Goal: Information Seeking & Learning: Learn about a topic

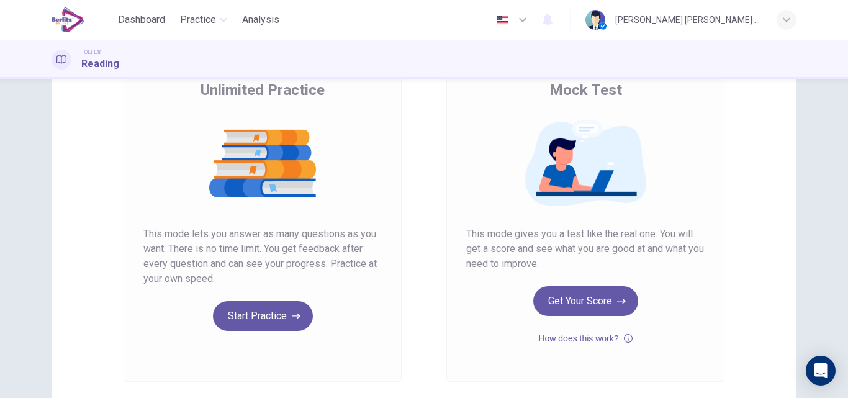
scroll to position [124, 0]
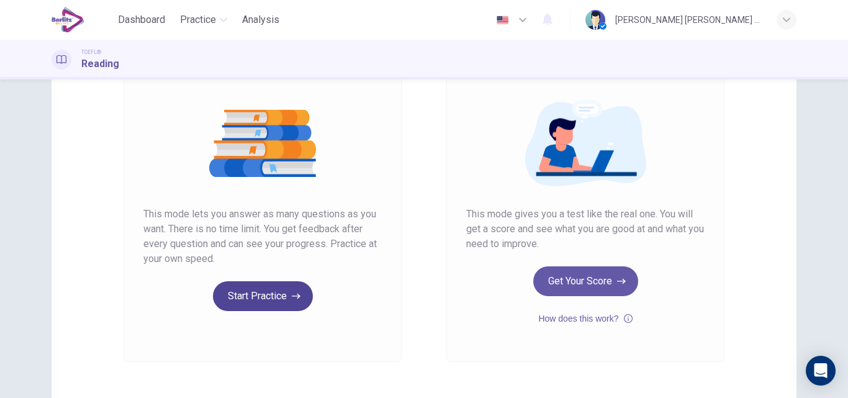
click at [255, 306] on button "Start Practice" at bounding box center [263, 296] width 100 height 30
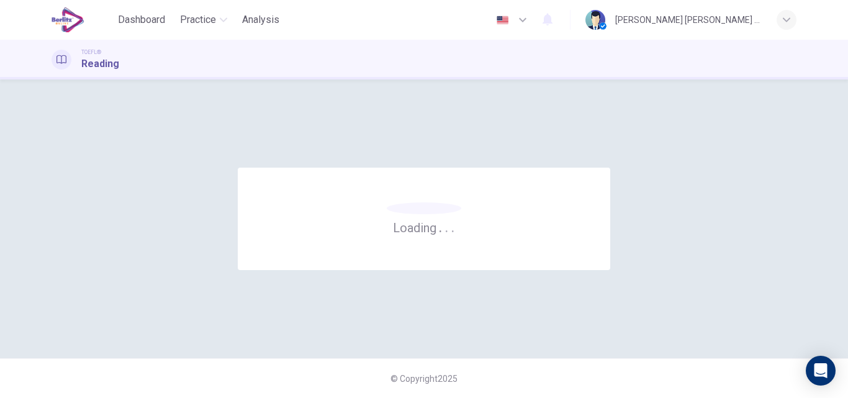
scroll to position [0, 0]
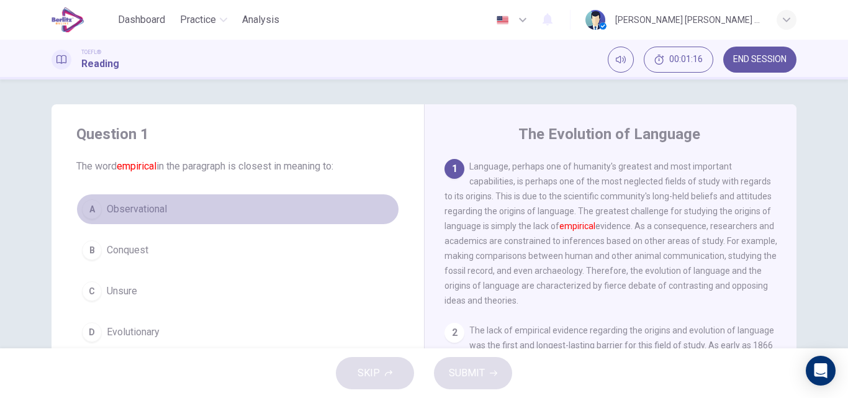
click at [154, 207] on span "Observational" at bounding box center [137, 209] width 60 height 15
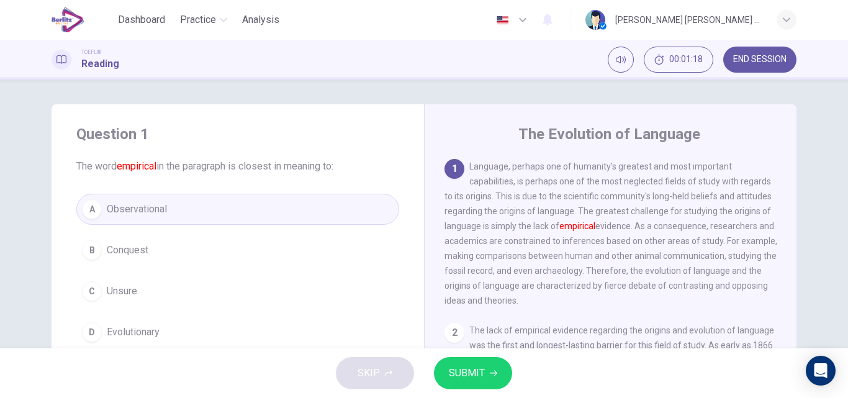
click at [454, 377] on span "SUBMIT" at bounding box center [467, 372] width 36 height 17
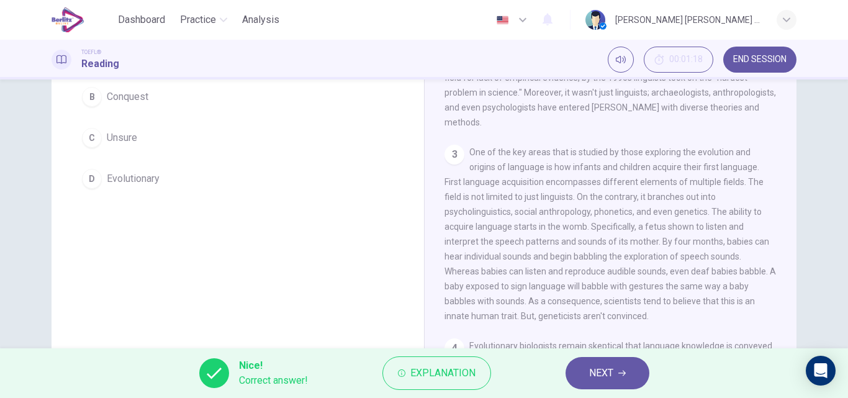
scroll to position [187, 0]
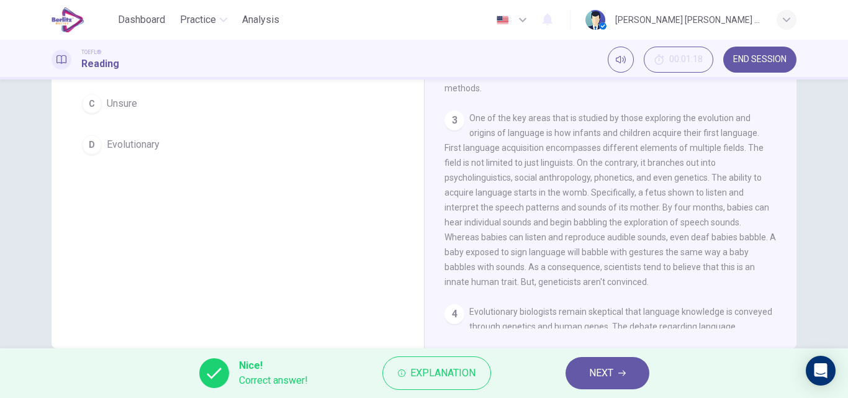
click at [609, 367] on span "NEXT" at bounding box center [601, 372] width 24 height 17
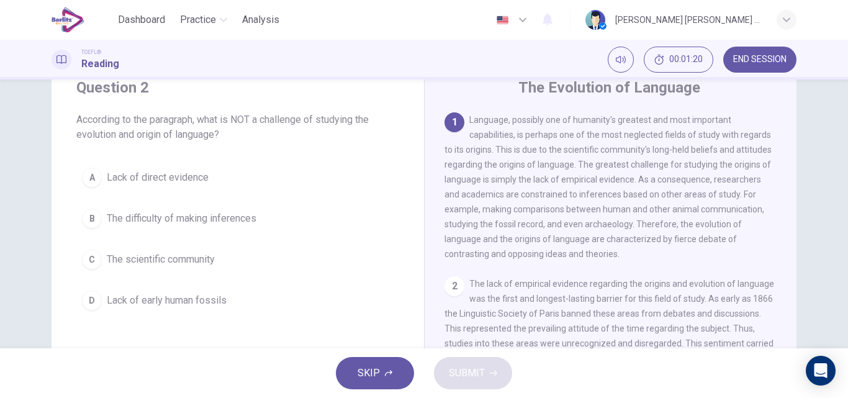
scroll to position [22, 0]
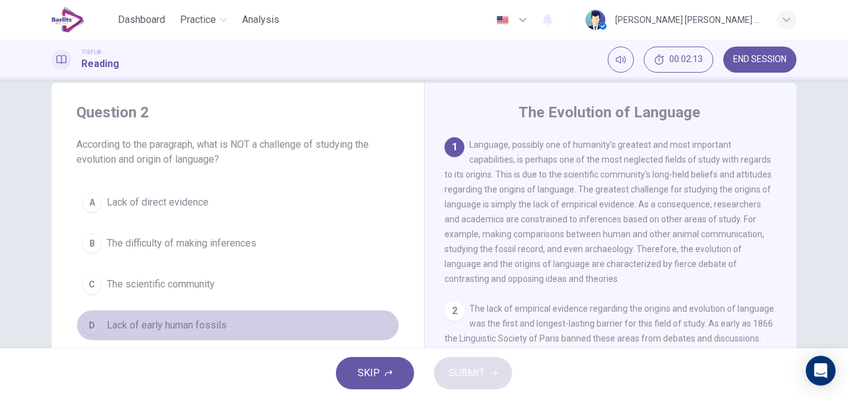
click at [161, 325] on span "Lack of early human fossils" at bounding box center [167, 325] width 120 height 15
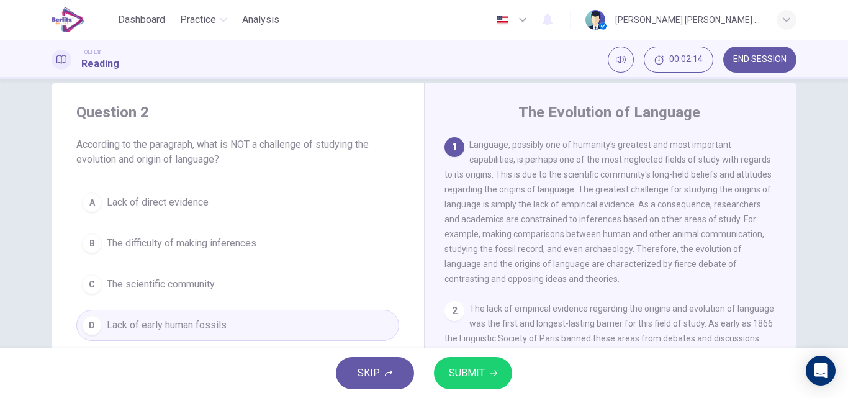
click at [465, 382] on button "SUBMIT" at bounding box center [473, 373] width 78 height 32
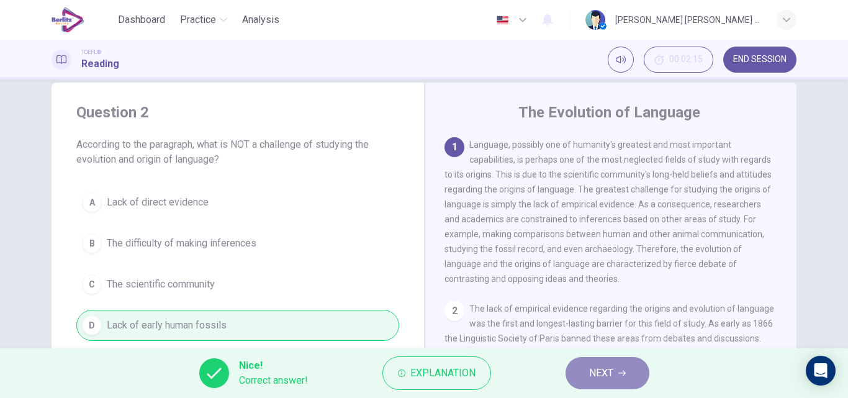
click at [590, 382] on button "NEXT" at bounding box center [607, 373] width 84 height 32
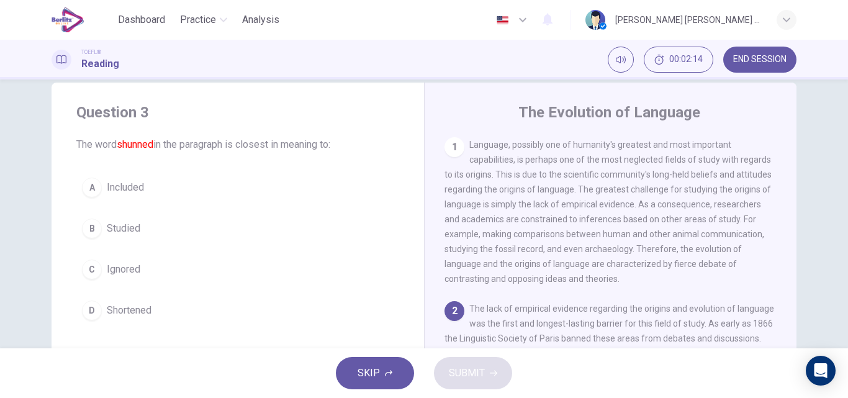
scroll to position [108, 0]
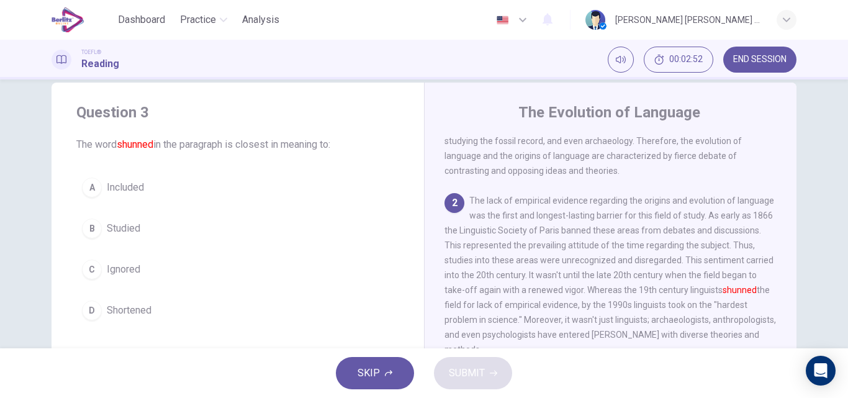
click at [137, 313] on span "Shortened" at bounding box center [129, 310] width 45 height 15
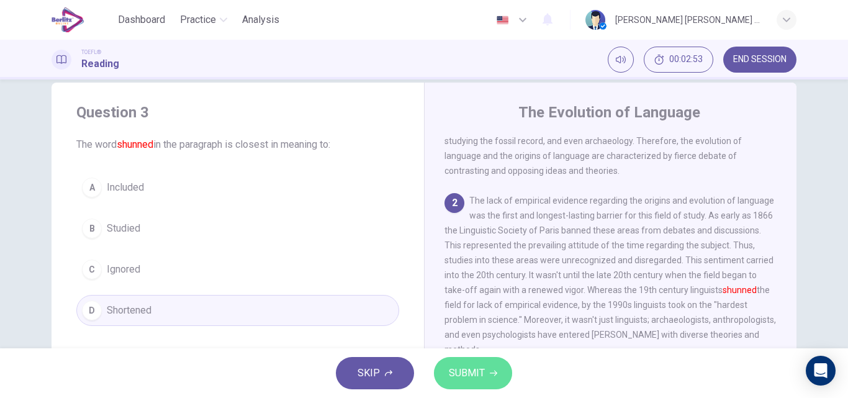
click at [450, 377] on span "SUBMIT" at bounding box center [467, 372] width 36 height 17
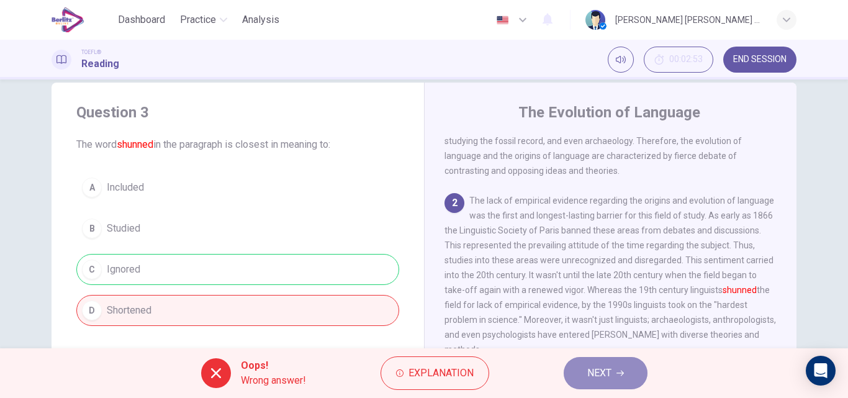
click at [613, 375] on button "NEXT" at bounding box center [605, 373] width 84 height 32
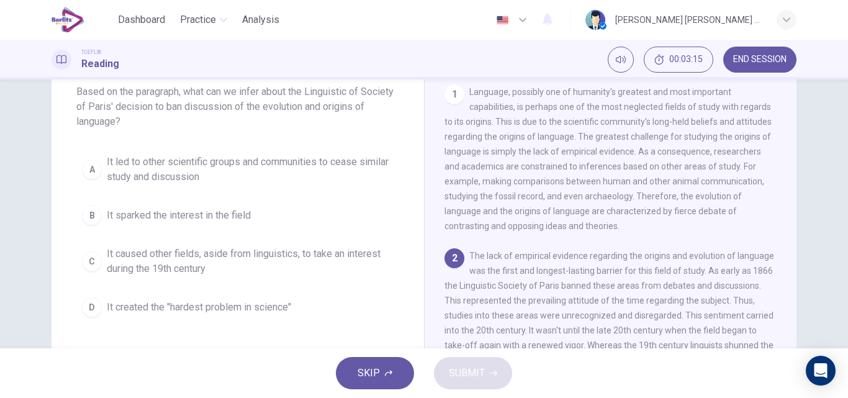
scroll to position [67, 0]
